Goal: Register for event/course

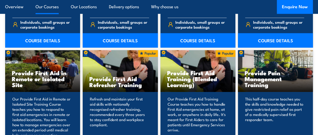
scroll to position [875, 0]
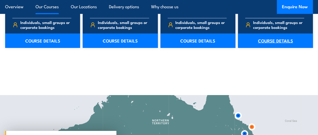
click at [270, 34] on link "COURSE DETAILS" at bounding box center [275, 40] width 75 height 14
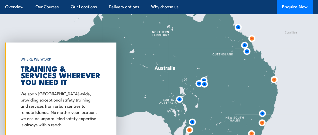
scroll to position [952, 0]
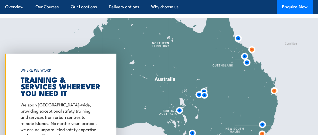
click at [272, 86] on img at bounding box center [274, 91] width 10 height 10
